Goal: Check status: Check status

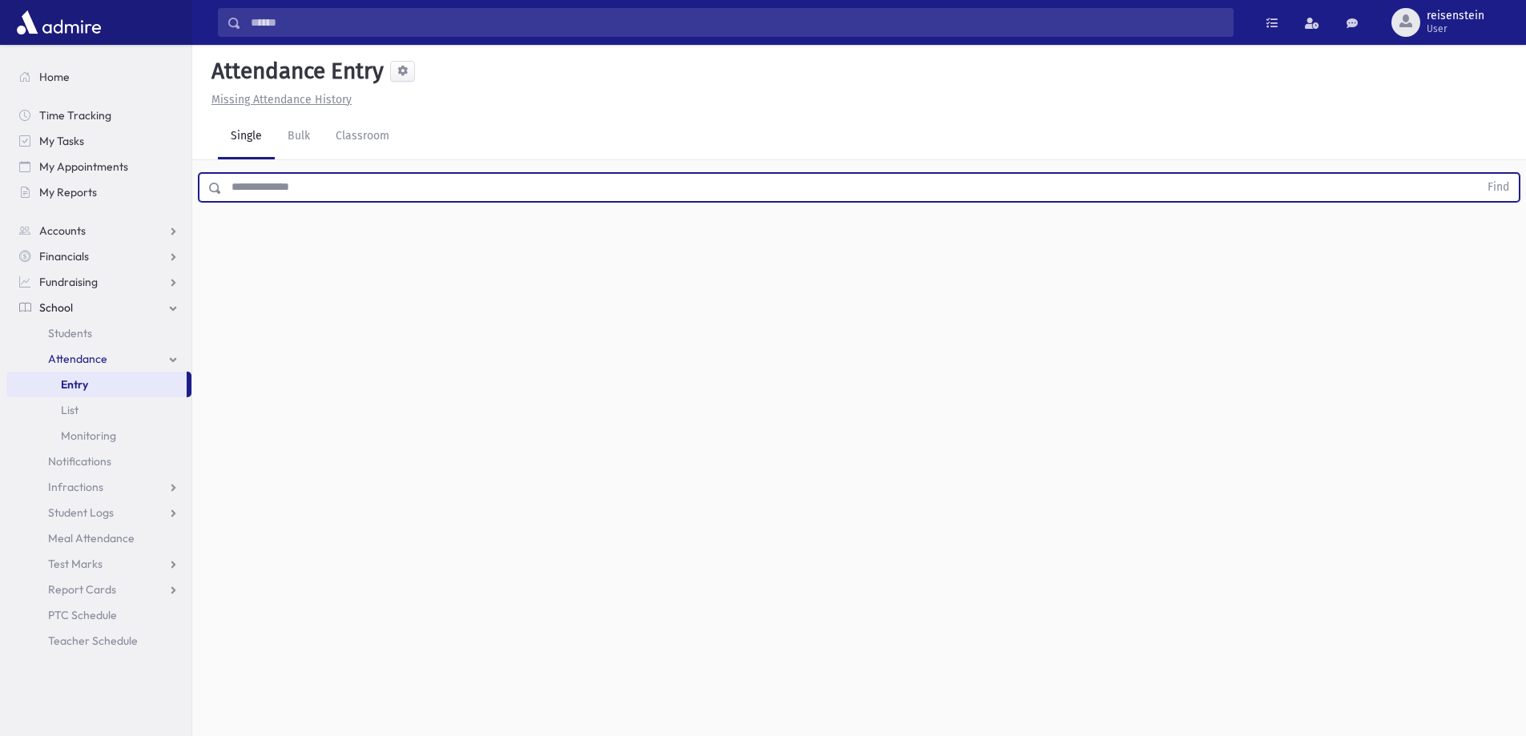
click at [743, 197] on input "text" at bounding box center [850, 187] width 1256 height 29
click at [1477, 174] on button "Find" at bounding box center [1497, 187] width 41 height 27
drag, startPoint x: 722, startPoint y: 189, endPoint x: 211, endPoint y: 189, distance: 510.9
click at [211, 189] on div "***** Find" at bounding box center [859, 187] width 1321 height 29
click at [1477, 174] on button "Find" at bounding box center [1497, 187] width 41 height 27
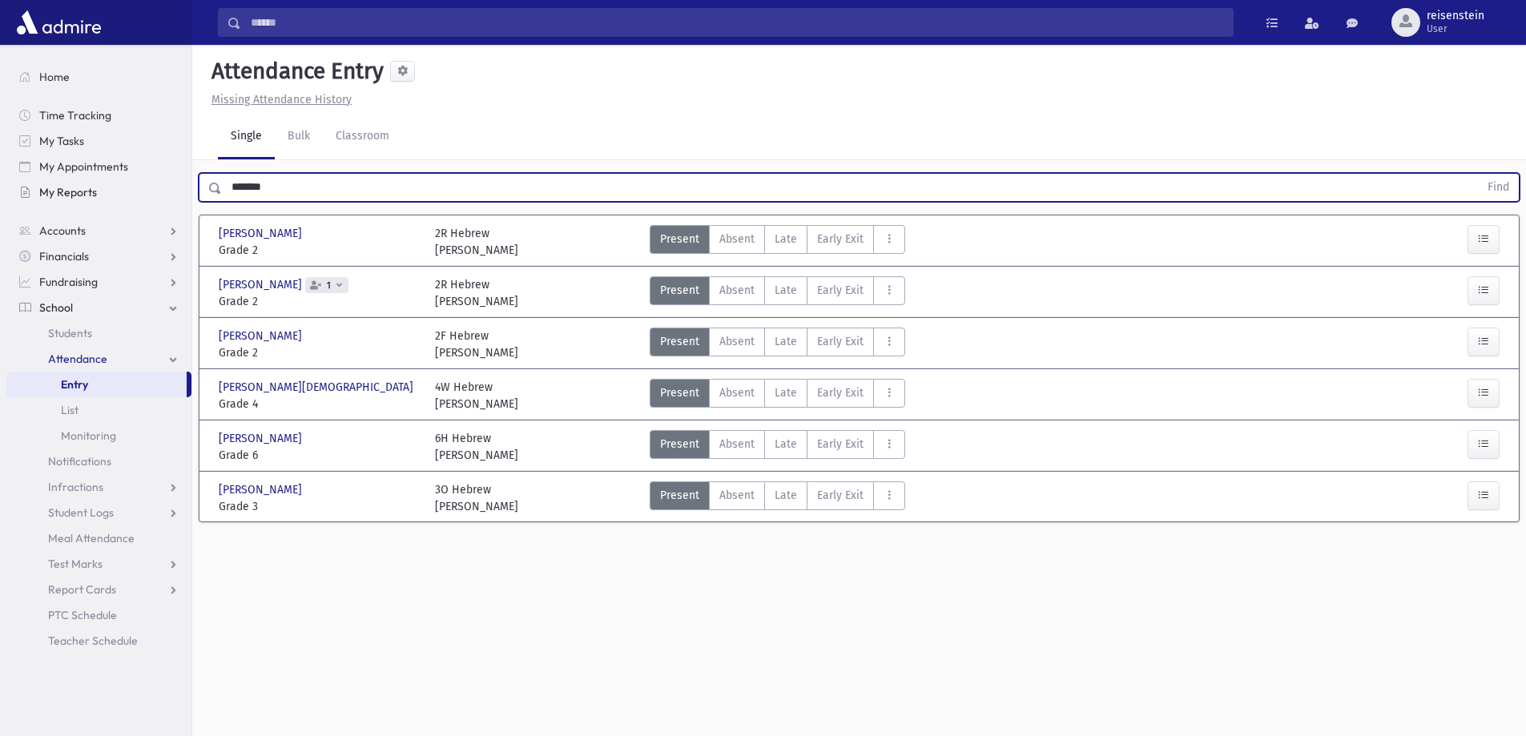
drag, startPoint x: 203, startPoint y: 195, endPoint x: 187, endPoint y: 195, distance: 15.2
click at [187, 195] on div "Search Results All Accounts" at bounding box center [763, 386] width 1526 height 772
click at [1477, 174] on button "Find" at bounding box center [1497, 187] width 41 height 27
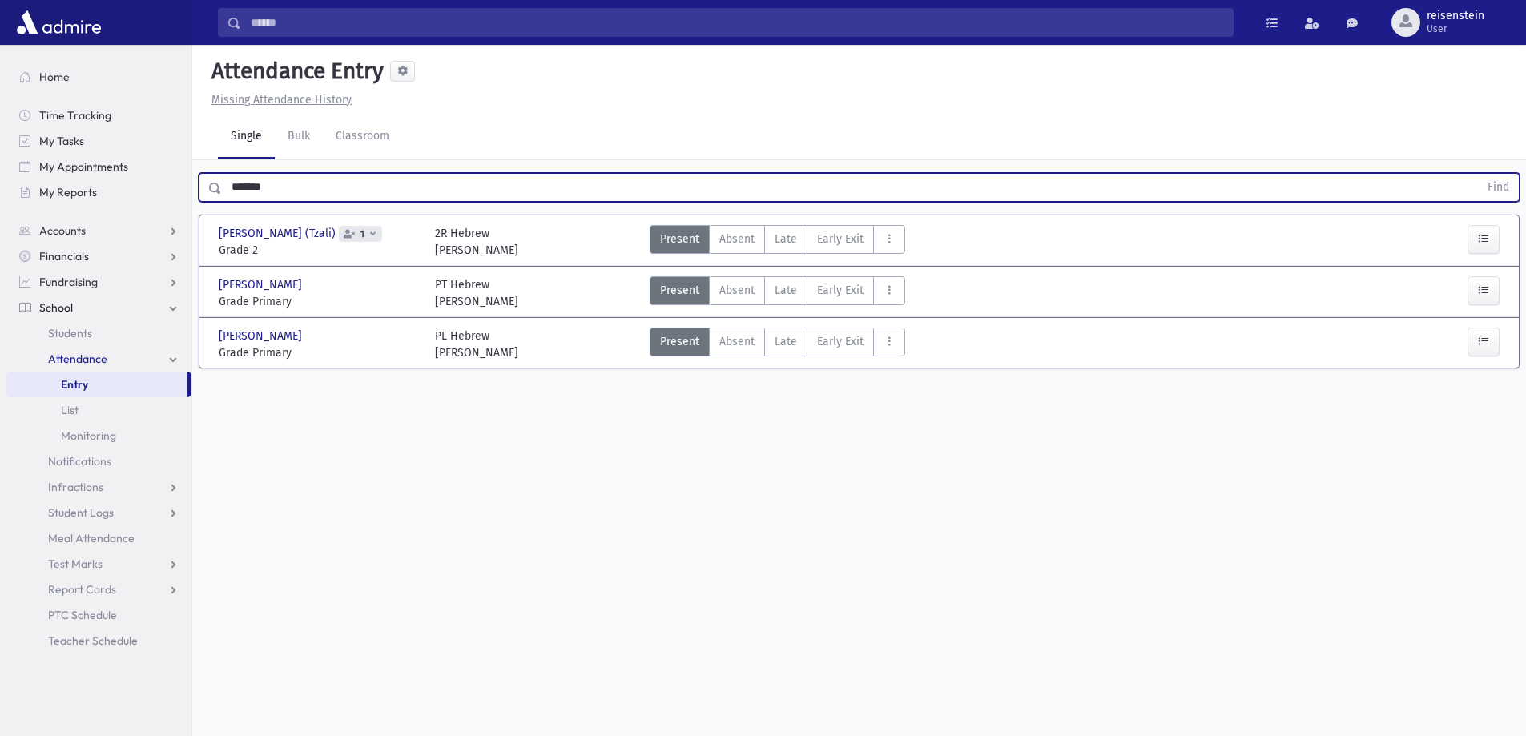
click at [264, 178] on input "*******" at bounding box center [850, 187] width 1256 height 29
click at [1477, 174] on button "Find" at bounding box center [1497, 187] width 41 height 27
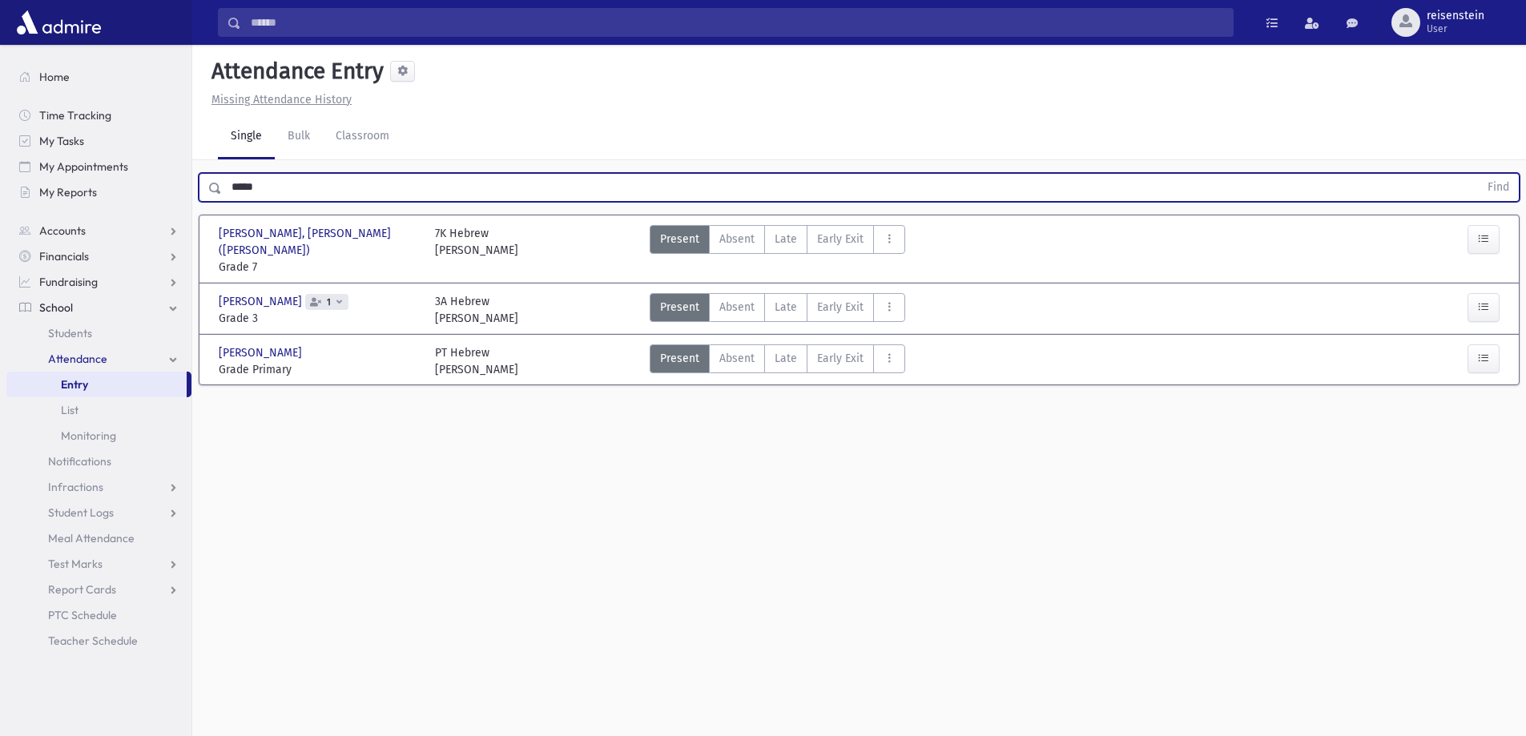
drag, startPoint x: 264, startPoint y: 178, endPoint x: 209, endPoint y: 183, distance: 55.5
click at [209, 183] on div "***** Find" at bounding box center [859, 187] width 1321 height 29
click at [1477, 174] on button "Find" at bounding box center [1497, 187] width 41 height 27
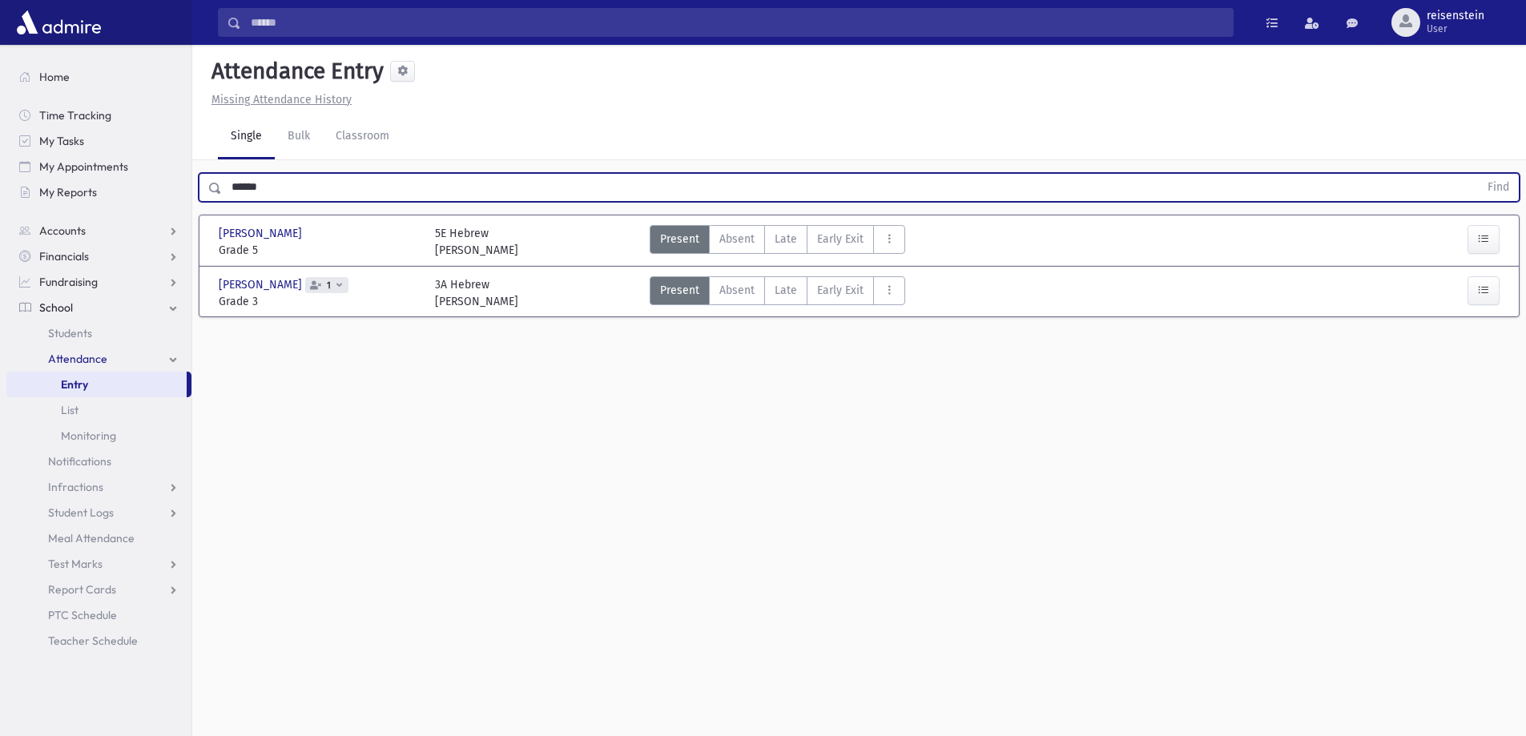
drag, startPoint x: 247, startPoint y: 186, endPoint x: 220, endPoint y: 186, distance: 26.4
click at [220, 186] on div "****** Find" at bounding box center [859, 187] width 1321 height 29
click at [1477, 174] on button "Find" at bounding box center [1497, 187] width 41 height 27
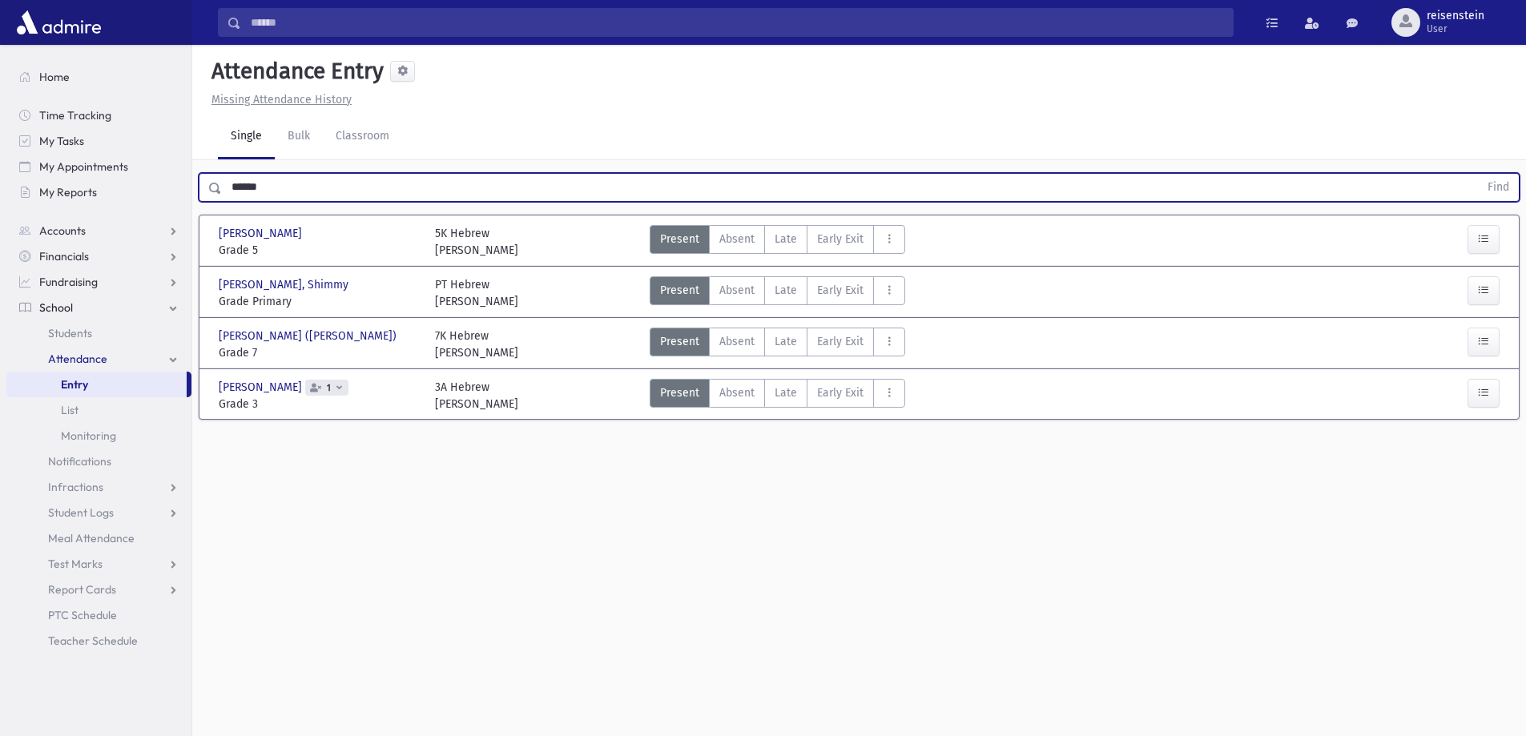
drag, startPoint x: 300, startPoint y: 176, endPoint x: 202, endPoint y: 190, distance: 99.4
click at [202, 190] on div "****** Find" at bounding box center [859, 187] width 1321 height 29
click at [1477, 174] on button "Find" at bounding box center [1497, 187] width 41 height 27
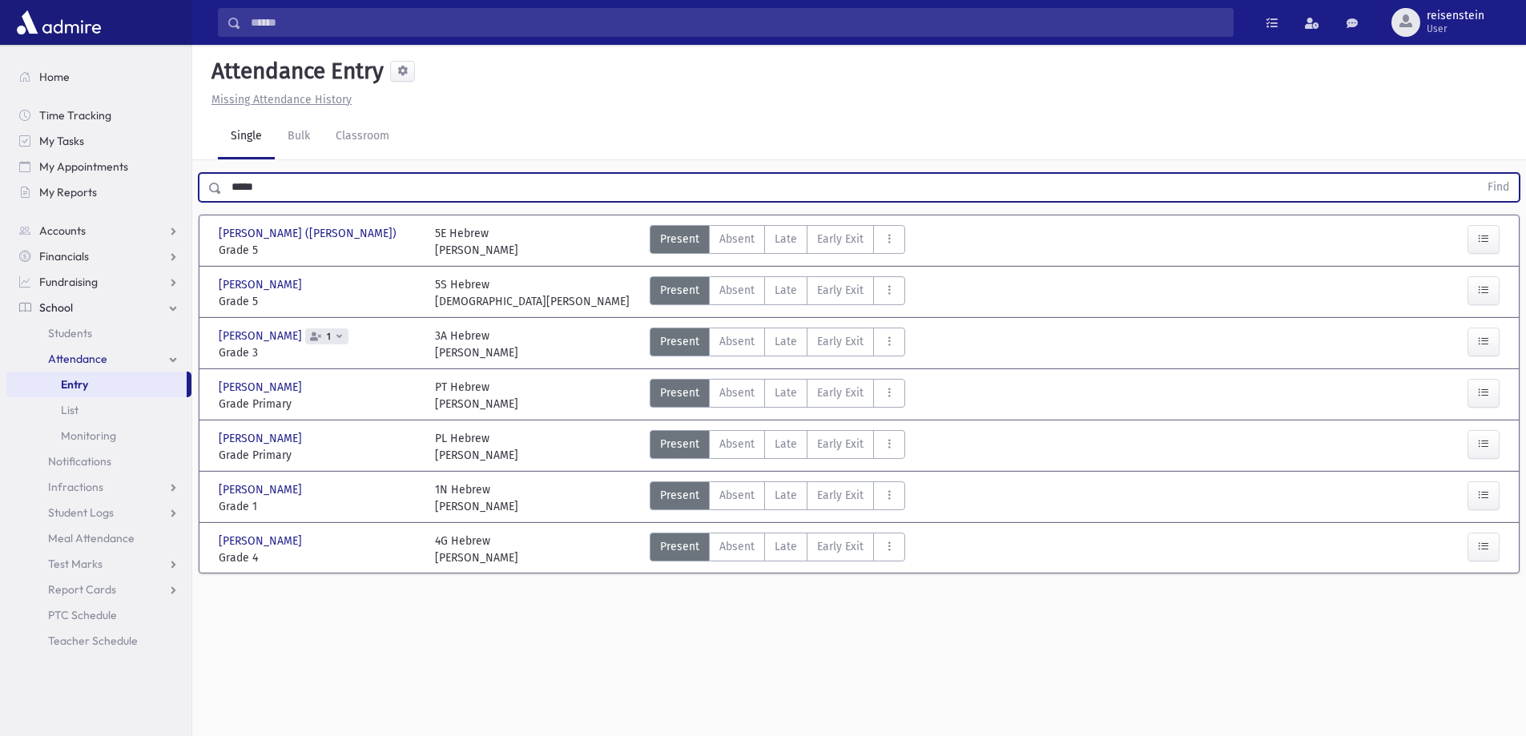
drag, startPoint x: 271, startPoint y: 191, endPoint x: 205, endPoint y: 200, distance: 67.2
click at [205, 200] on div "***** Find" at bounding box center [859, 187] width 1321 height 29
click at [1477, 174] on button "Find" at bounding box center [1497, 187] width 41 height 27
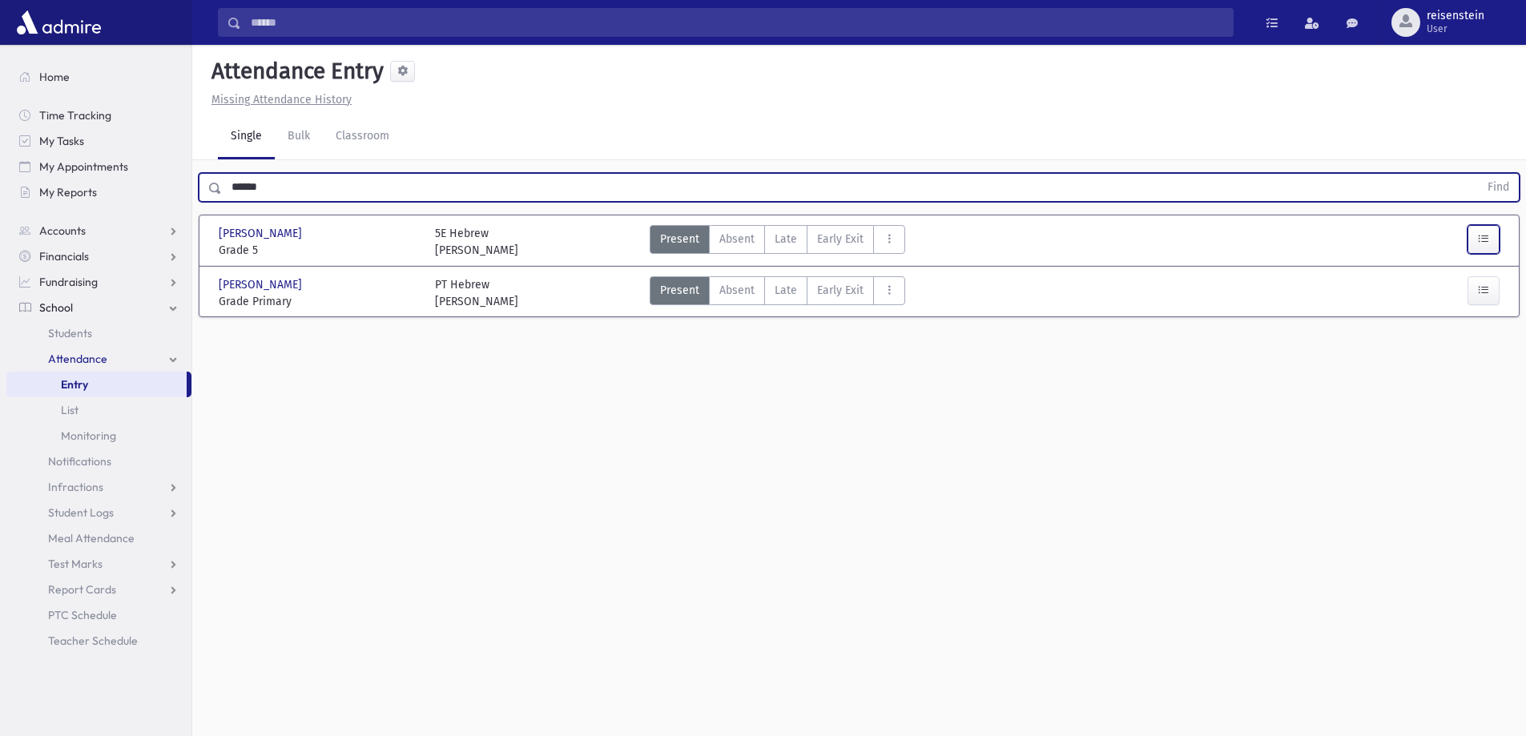
click at [1493, 238] on button "button" at bounding box center [1483, 239] width 32 height 29
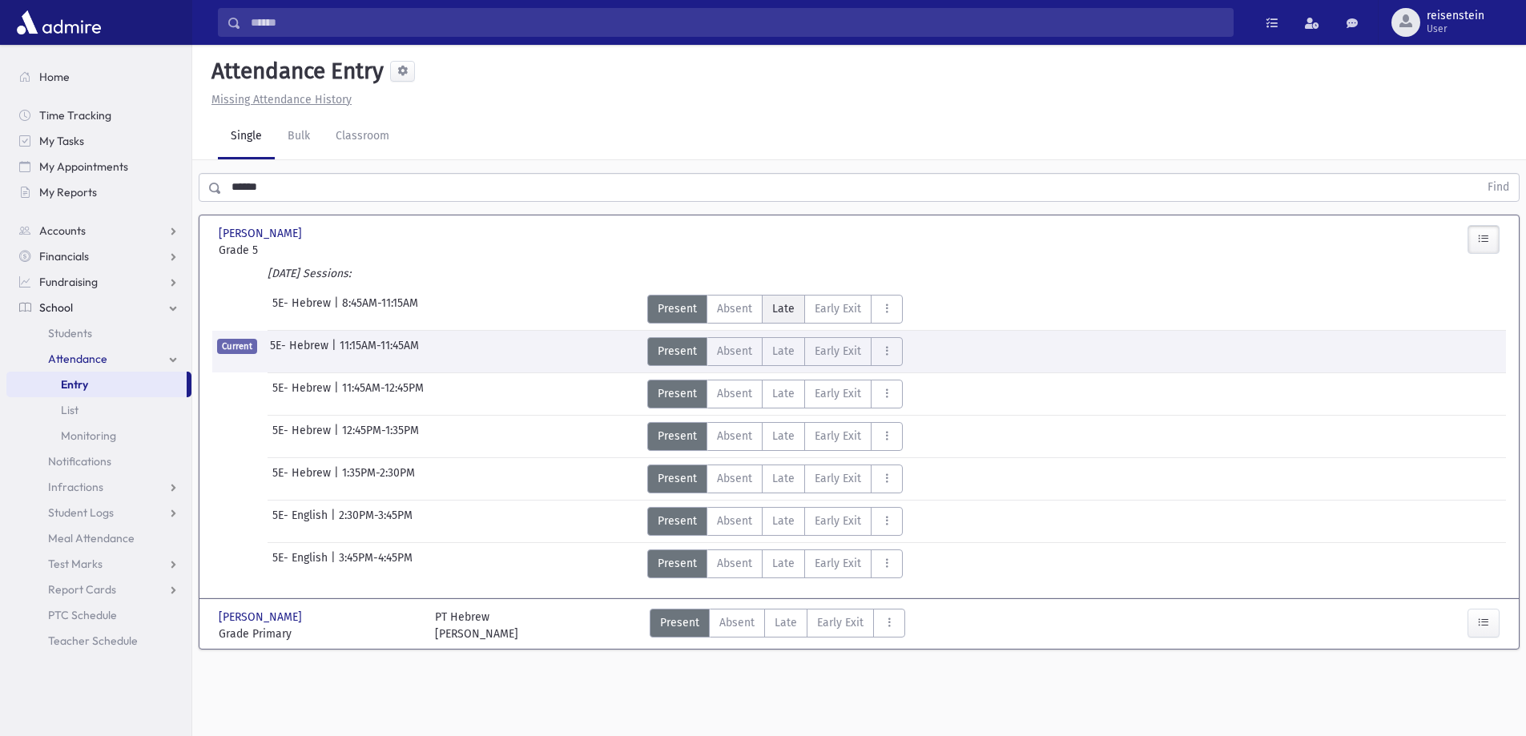
click at [782, 305] on span "Late" at bounding box center [783, 308] width 22 height 17
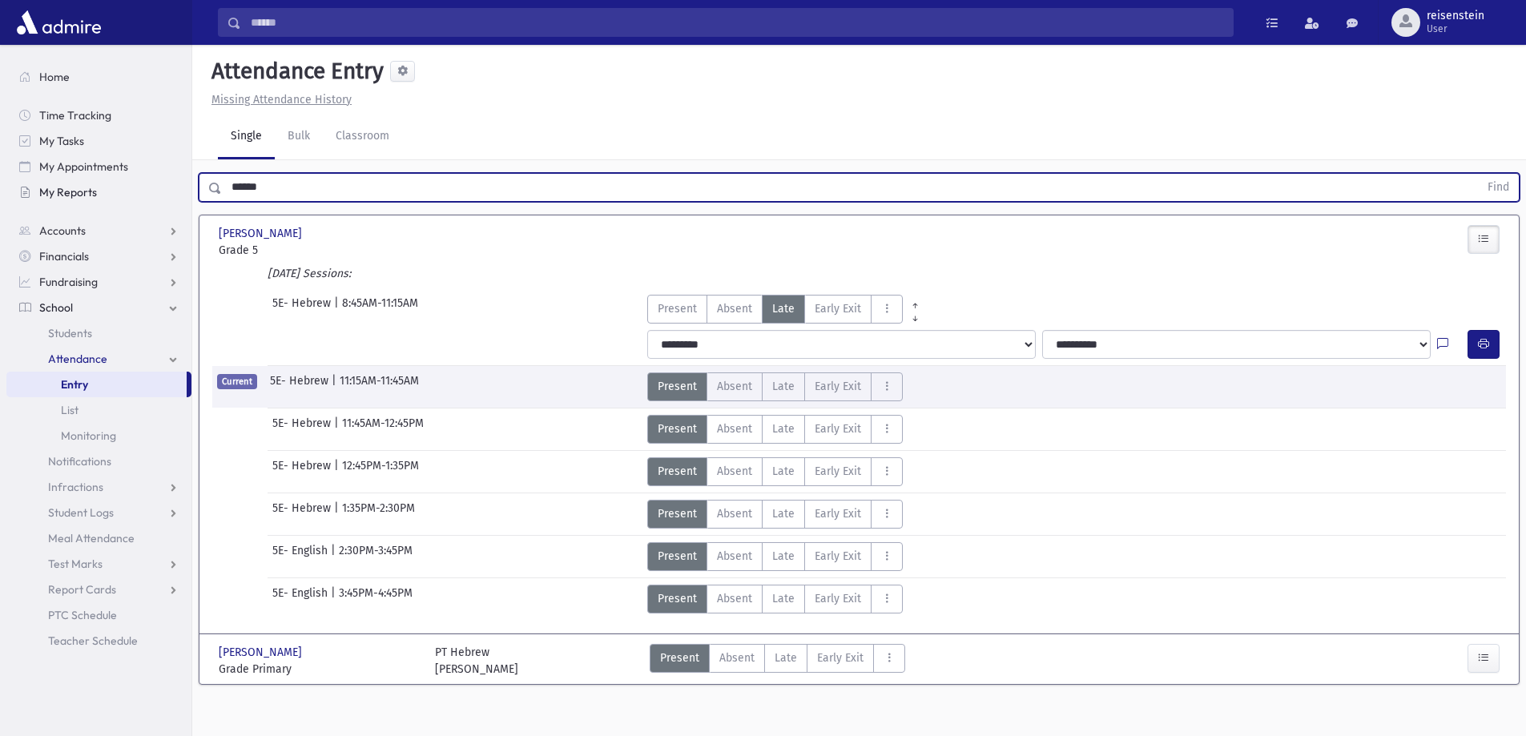
drag, startPoint x: 487, startPoint y: 179, endPoint x: 189, endPoint y: 184, distance: 297.9
click at [189, 184] on div "Search Results All Accounts" at bounding box center [763, 386] width 1526 height 772
click at [1477, 174] on button "Find" at bounding box center [1497, 187] width 41 height 27
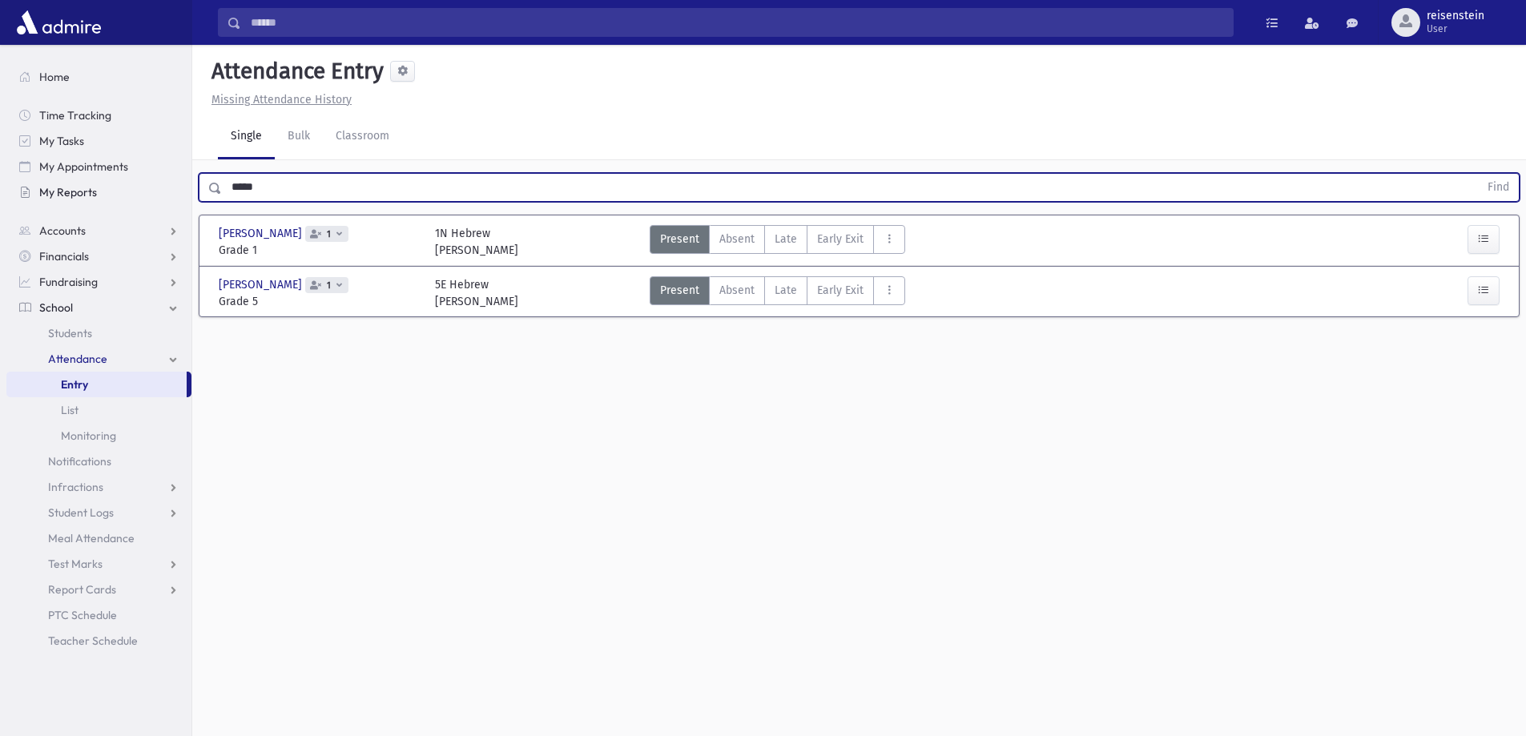
drag, startPoint x: 255, startPoint y: 182, endPoint x: 182, endPoint y: 182, distance: 73.7
click at [182, 182] on div "Search Results All Accounts" at bounding box center [763, 386] width 1526 height 772
click at [1477, 174] on button "Find" at bounding box center [1497, 187] width 41 height 27
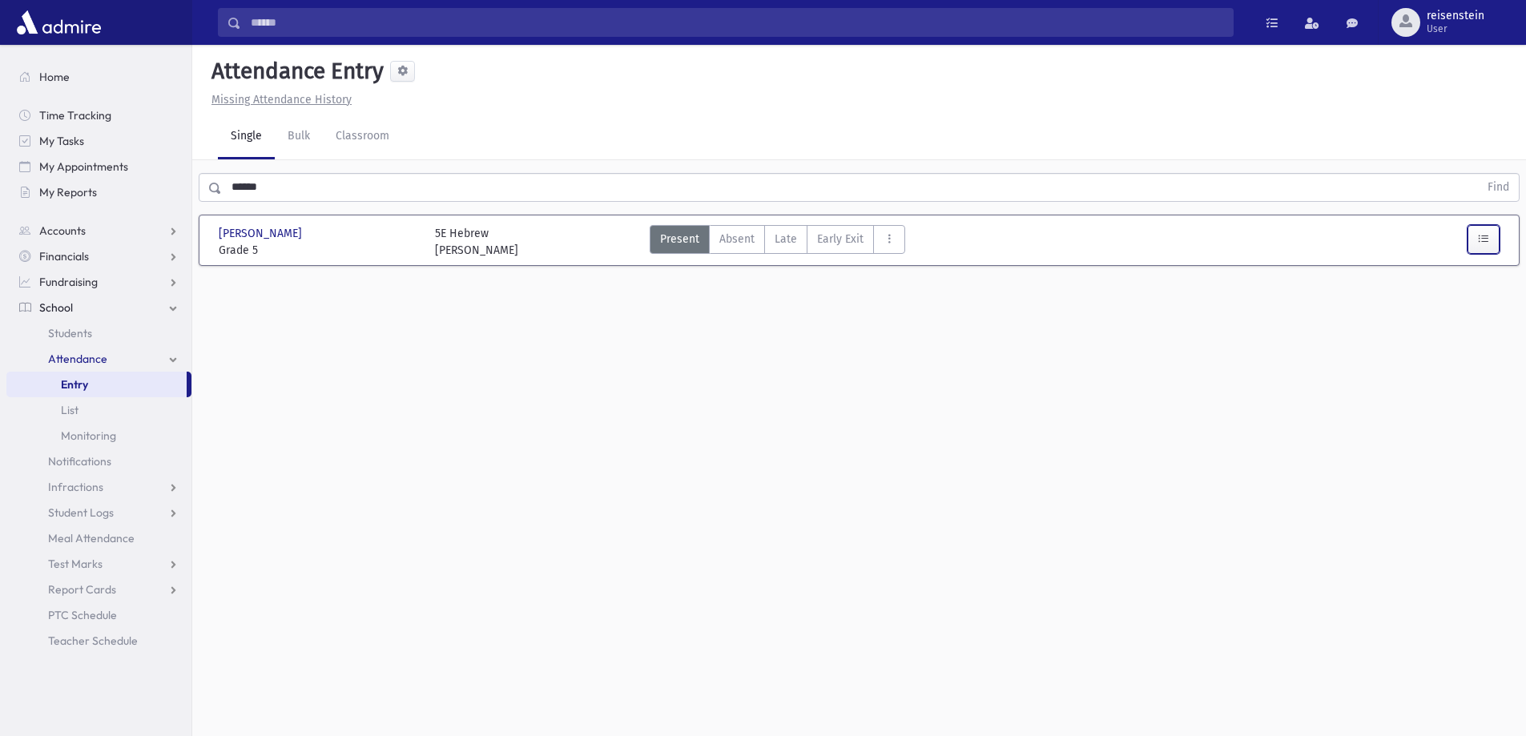
click at [1483, 236] on icon "button" at bounding box center [1482, 239] width 11 height 14
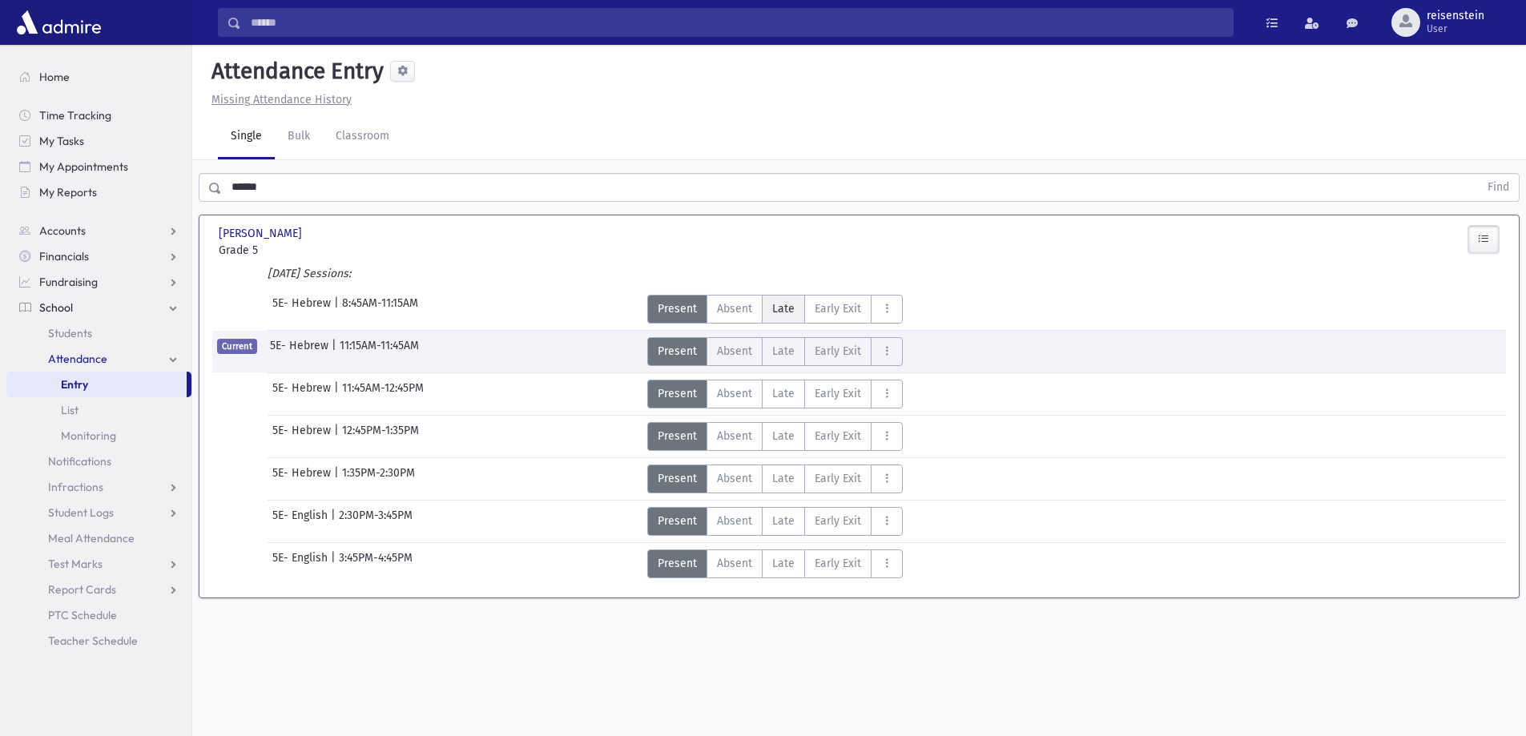
click at [766, 307] on label "Late L" at bounding box center [783, 309] width 43 height 29
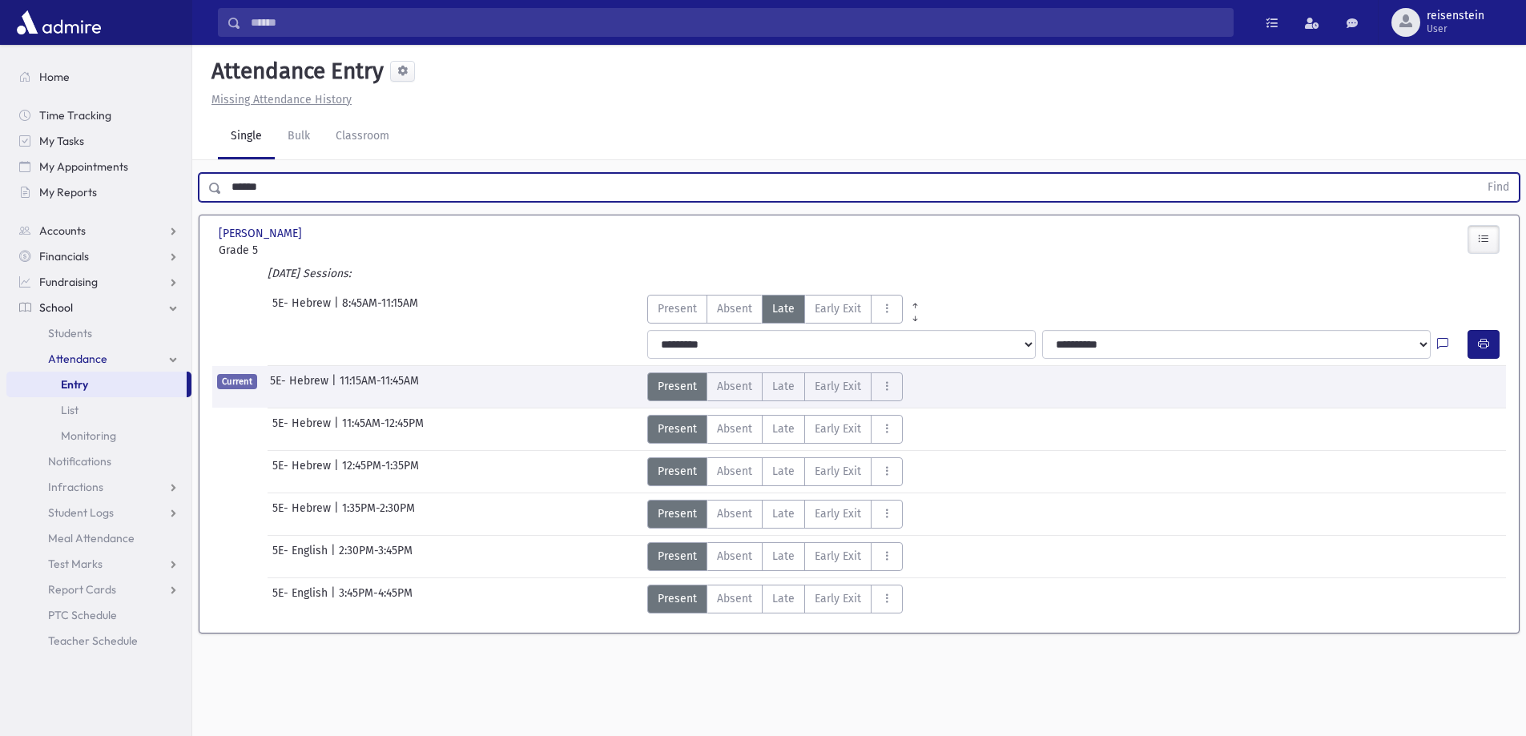
drag, startPoint x: 268, startPoint y: 189, endPoint x: 216, endPoint y: 191, distance: 52.1
click at [216, 191] on div "****** Find" at bounding box center [859, 187] width 1321 height 29
type input "*"
click at [1477, 174] on button "Find" at bounding box center [1497, 187] width 41 height 27
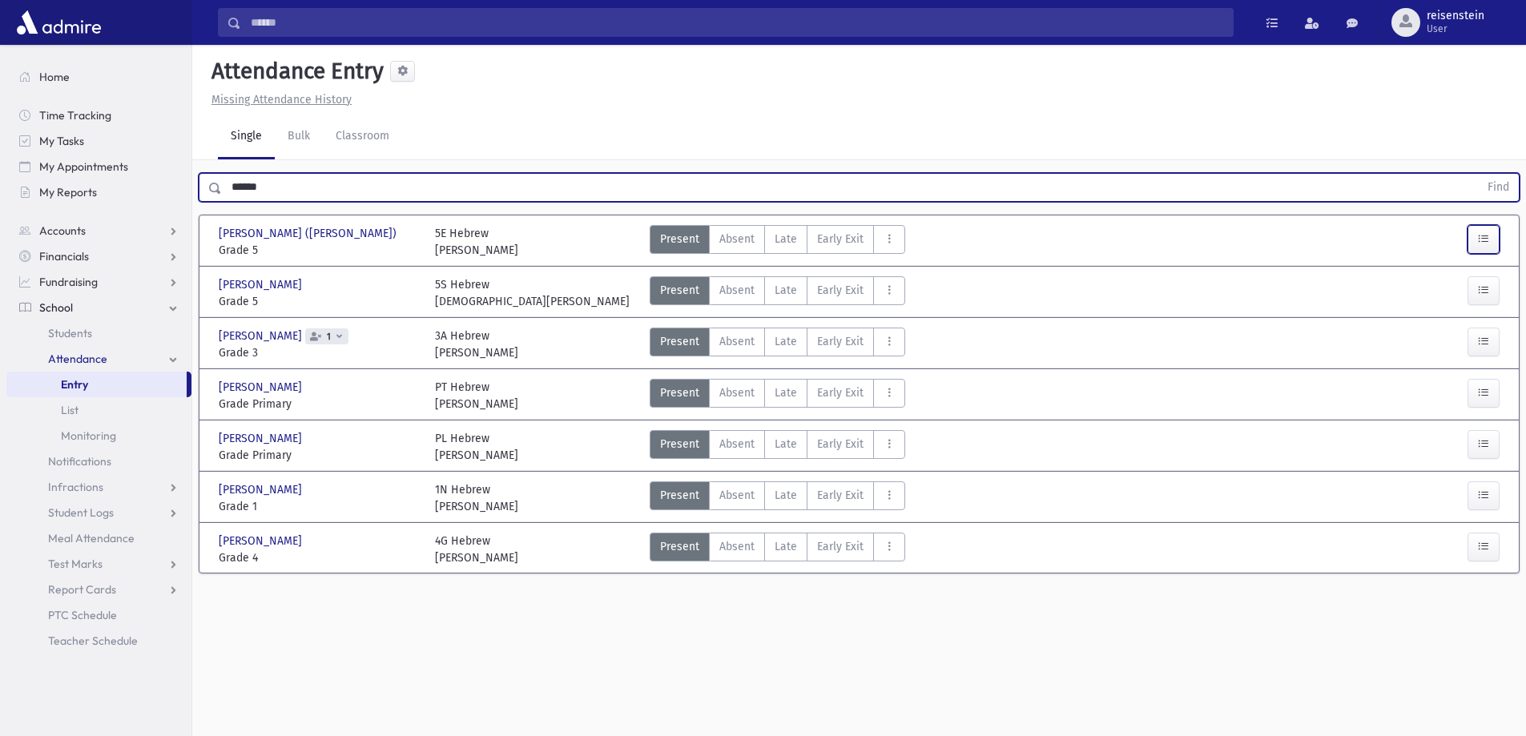
click at [1473, 233] on button "button" at bounding box center [1483, 239] width 32 height 29
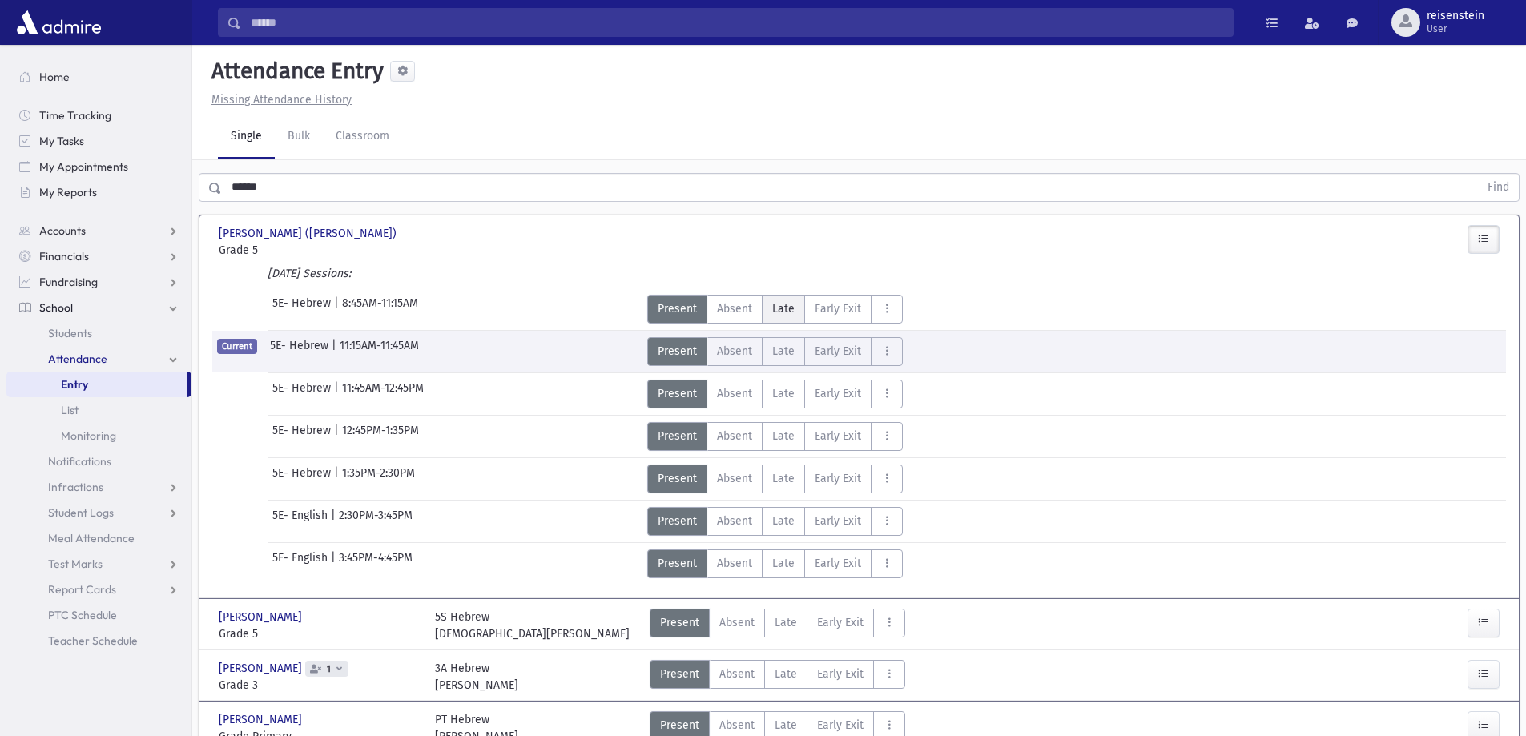
click at [770, 309] on label "Late L" at bounding box center [783, 309] width 43 height 29
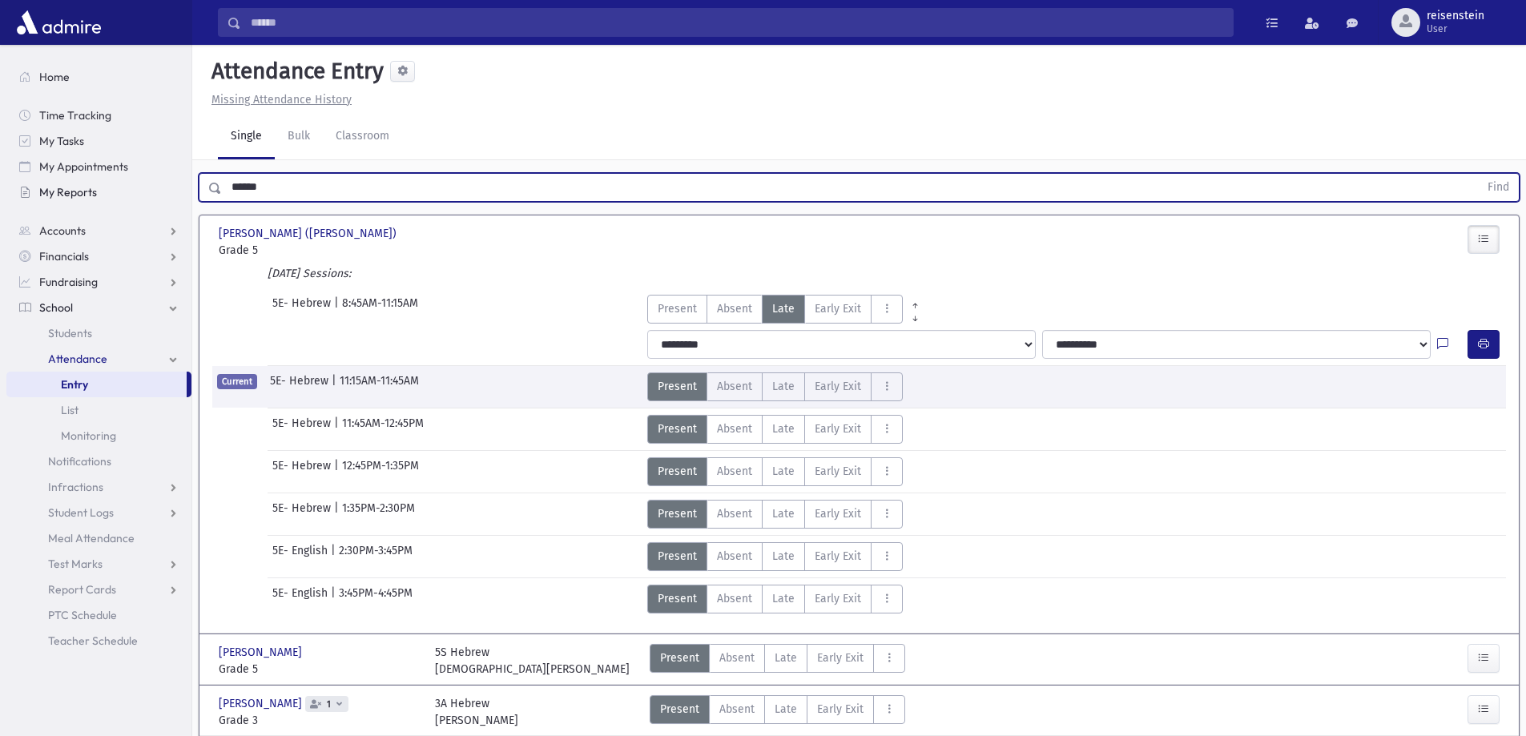
drag, startPoint x: 178, startPoint y: 183, endPoint x: 103, endPoint y: 183, distance: 74.5
click at [103, 183] on div "Search Results All Accounts" at bounding box center [763, 499] width 1526 height 999
type input "*****"
click at [1477, 174] on button "Find" at bounding box center [1497, 187] width 41 height 27
